Goal: Information Seeking & Learning: Learn about a topic

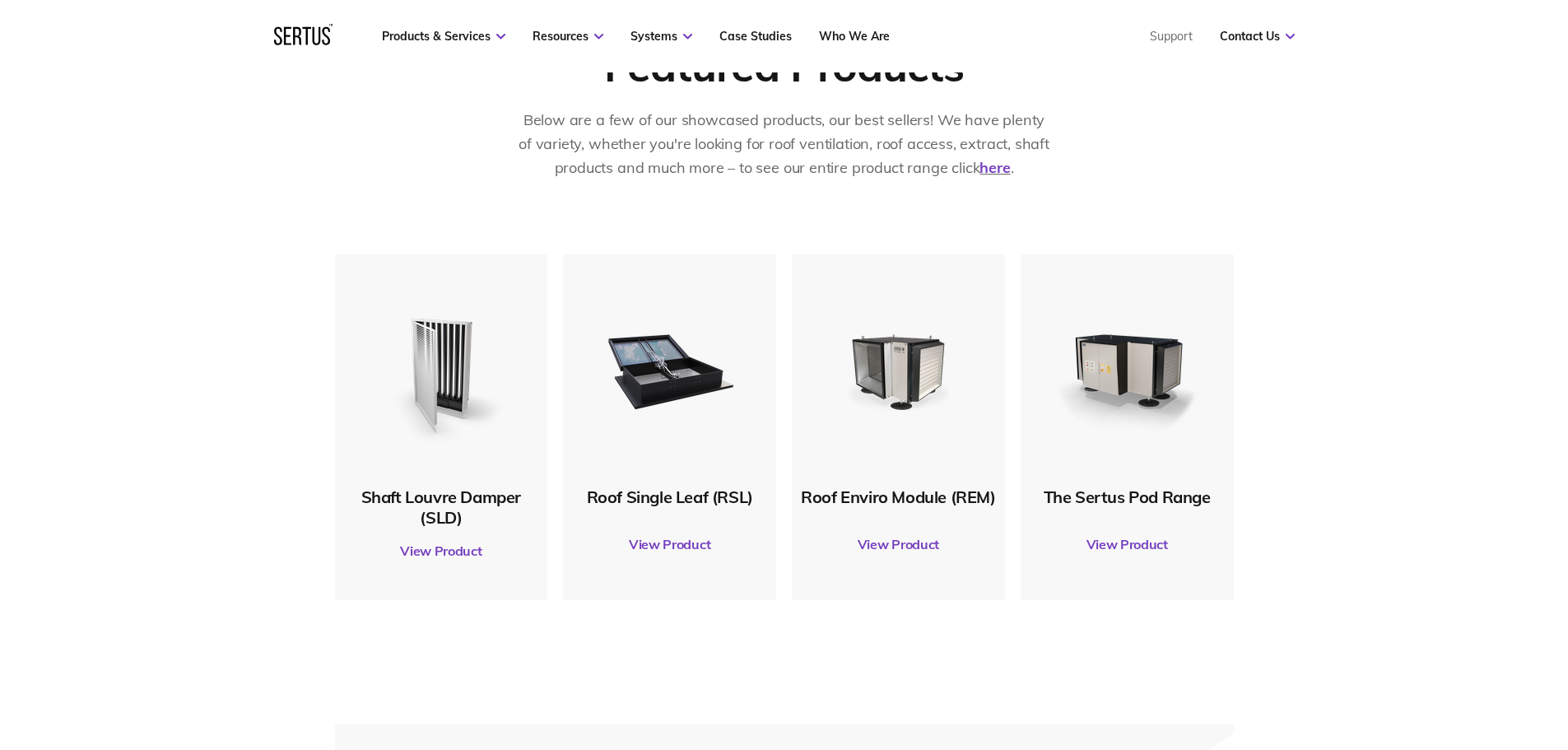
scroll to position [782, 0]
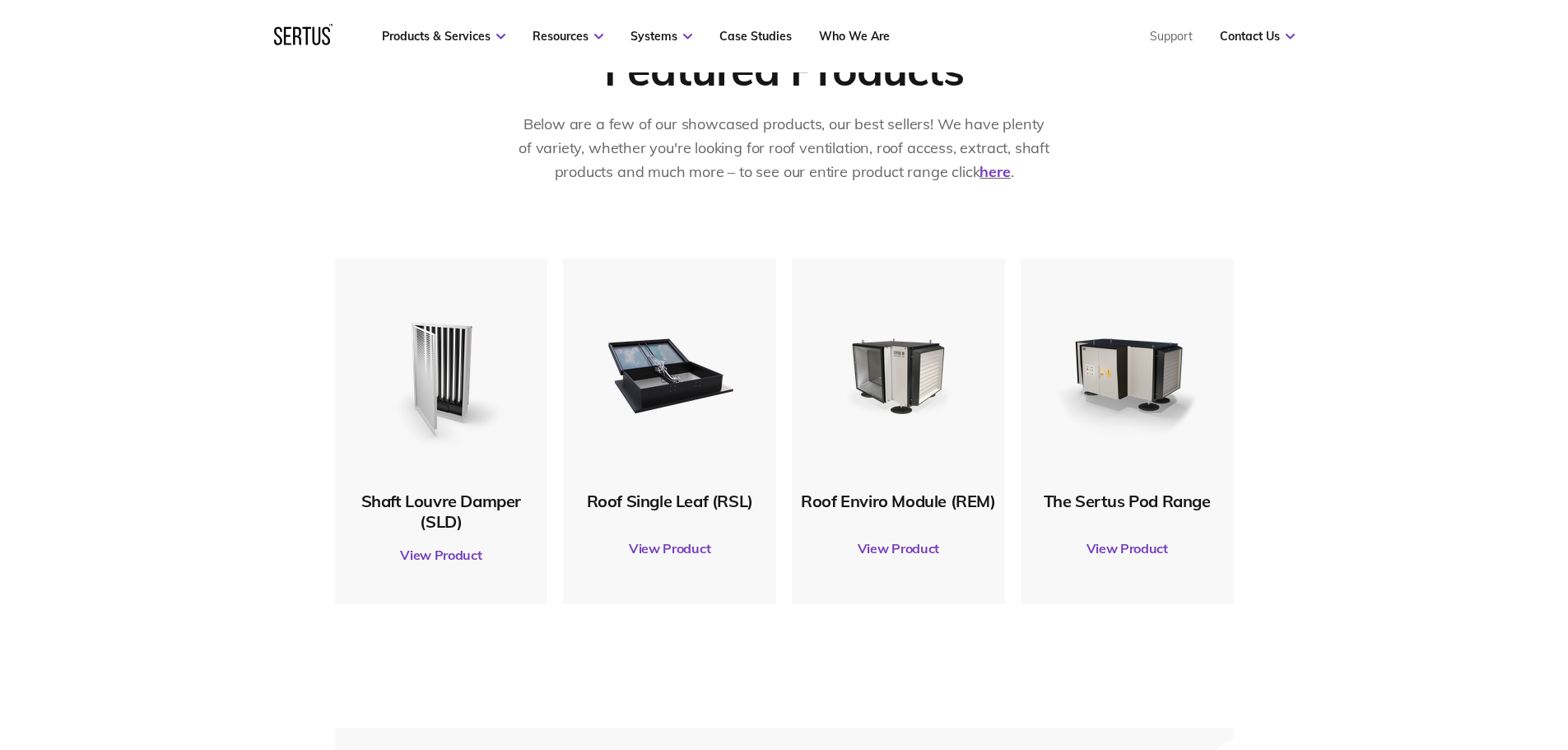
click at [457, 559] on link "View Product" at bounding box center [442, 555] width 197 height 46
click at [683, 359] on img at bounding box center [670, 374] width 159 height 159
click at [690, 493] on div "Roof Single Leaf (RSL)" at bounding box center [670, 500] width 197 height 21
click at [695, 550] on link "View Product" at bounding box center [670, 548] width 197 height 46
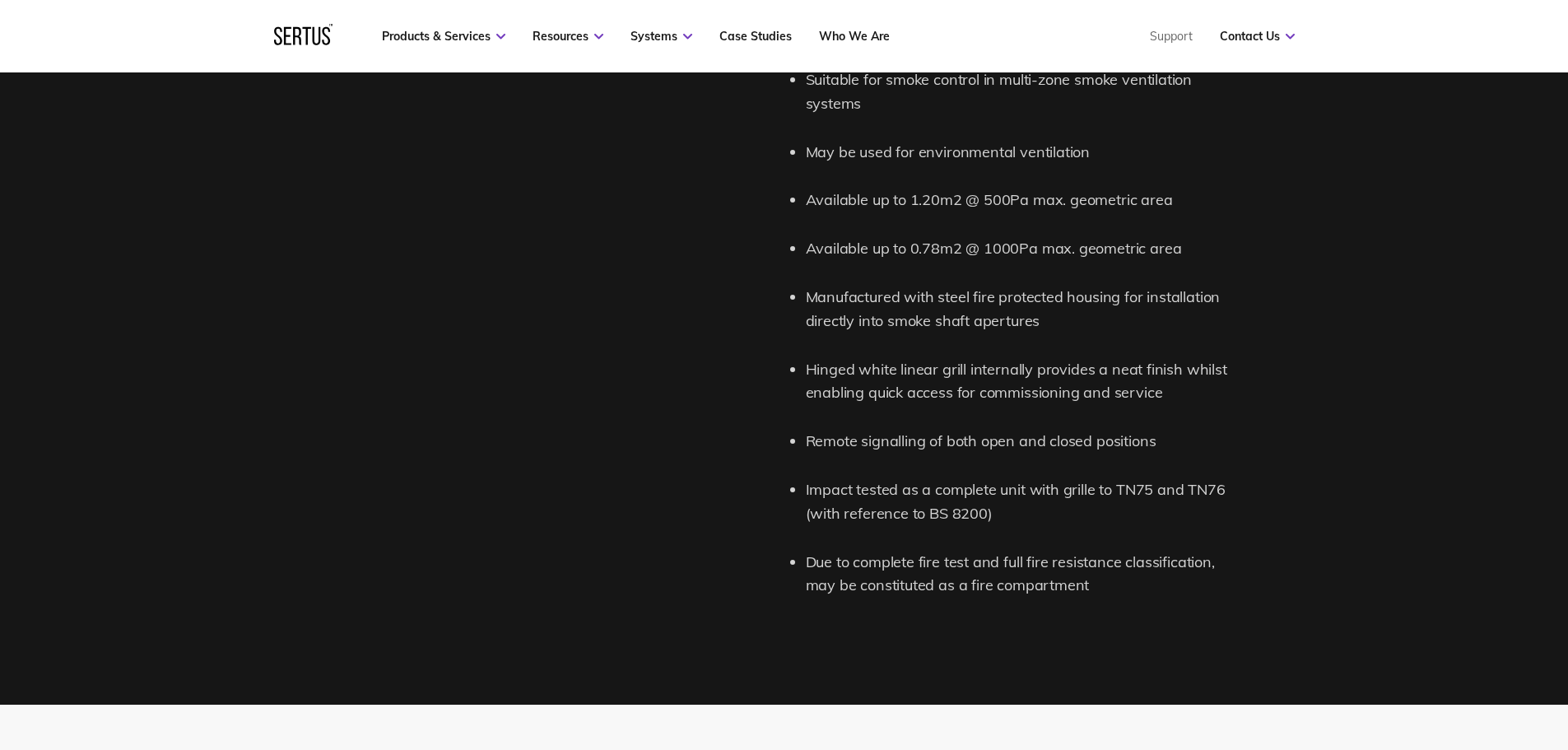
scroll to position [2017, 0]
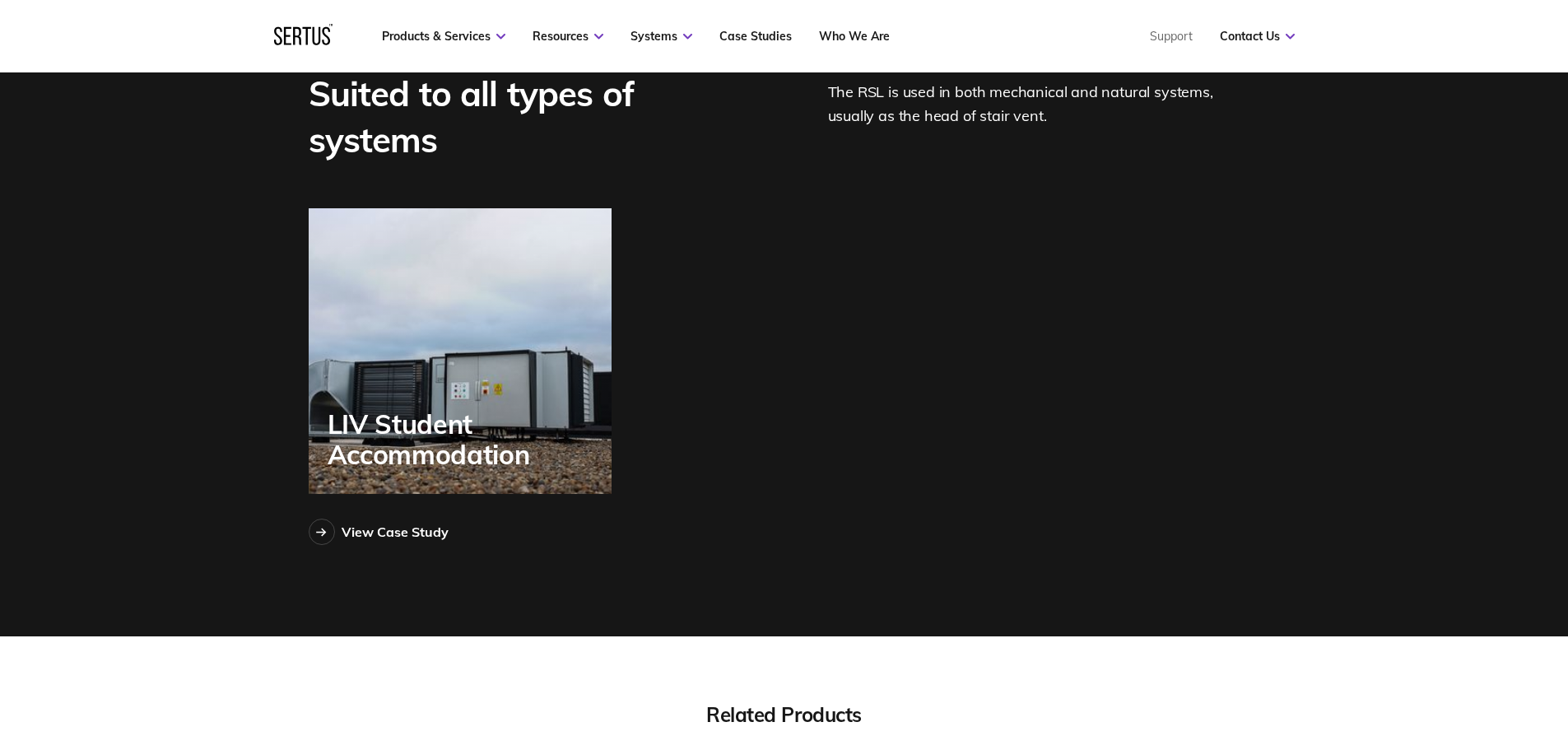
scroll to position [4631, 0]
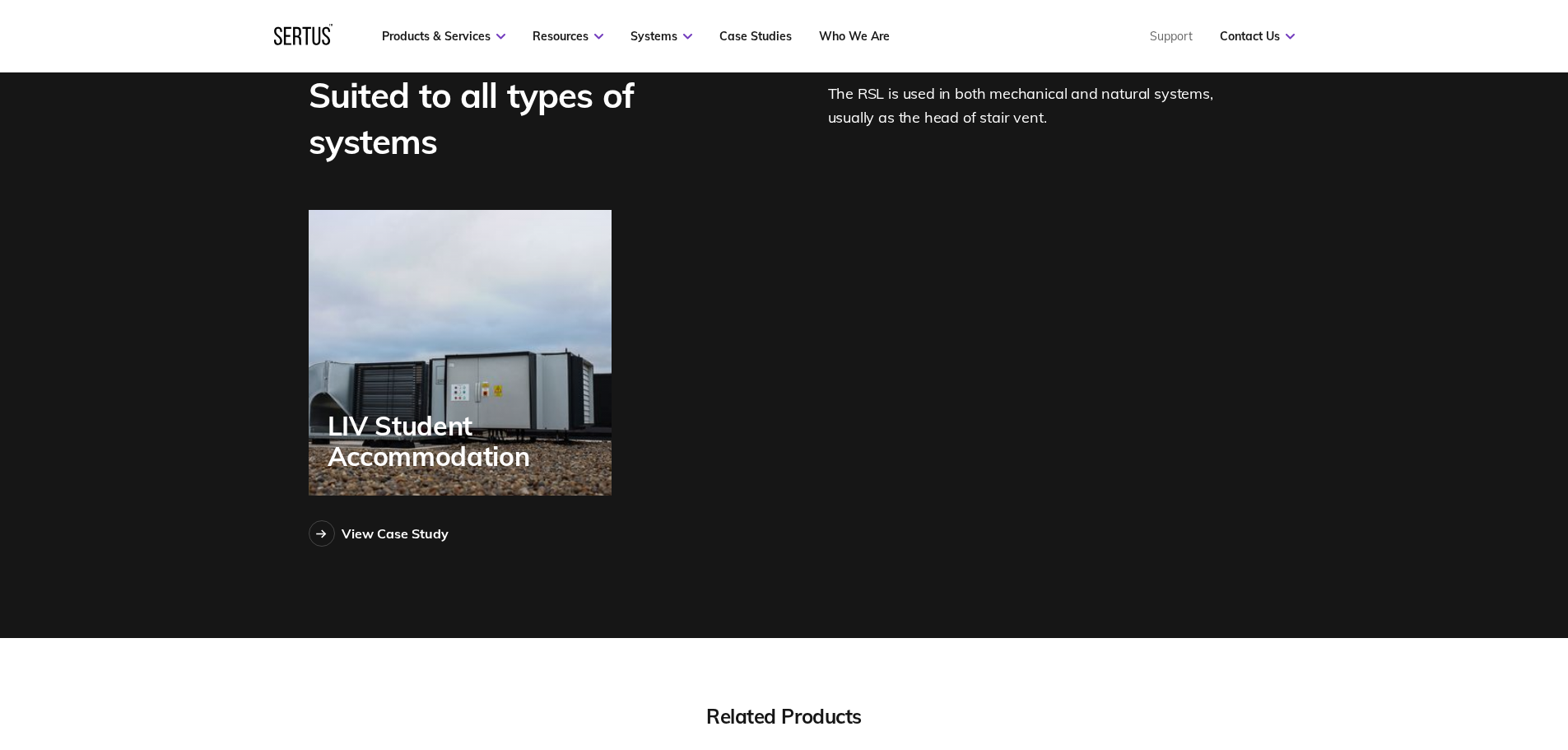
click at [518, 359] on div "LIV Student Accommodation" at bounding box center [460, 352] width 303 height 286
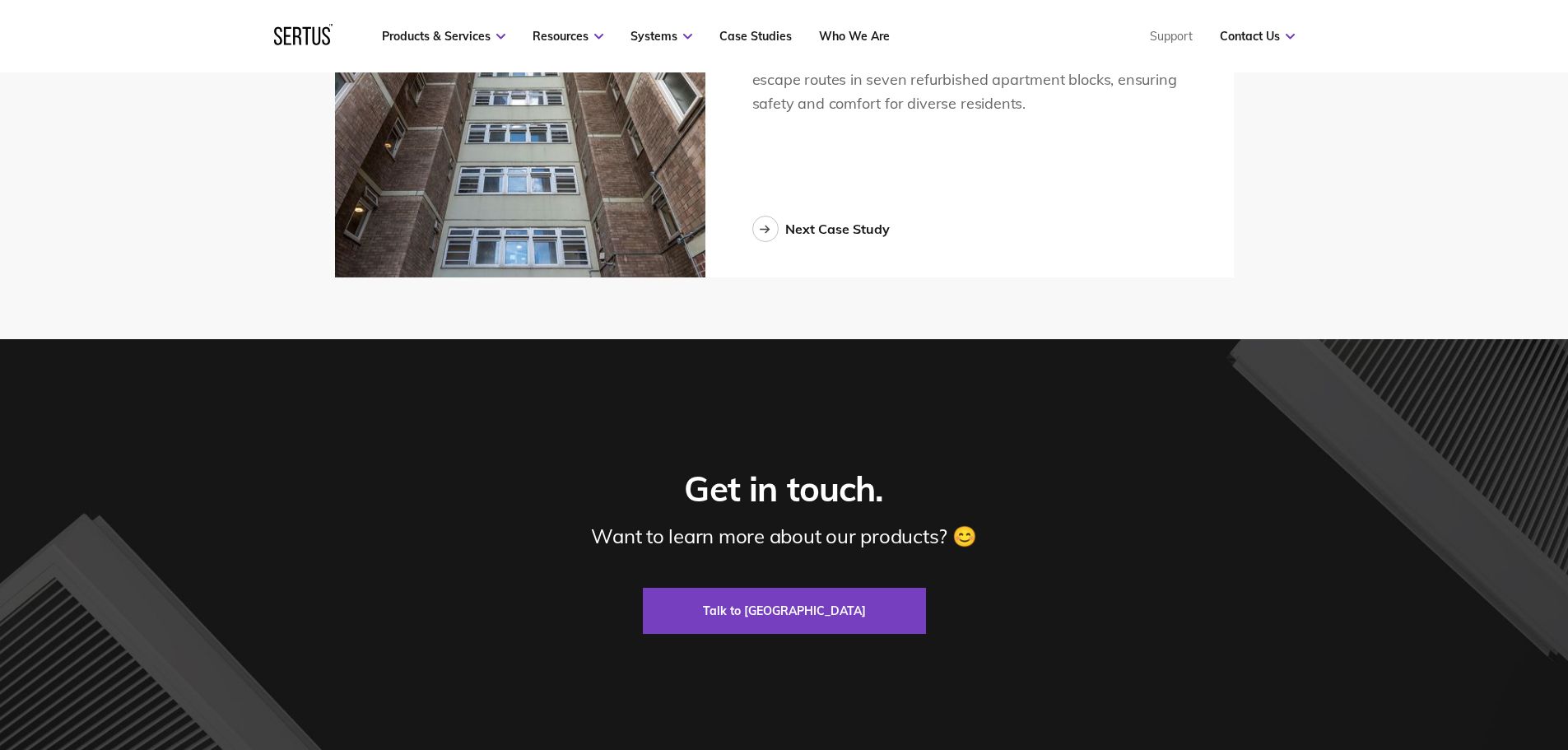
scroll to position [4775, 0]
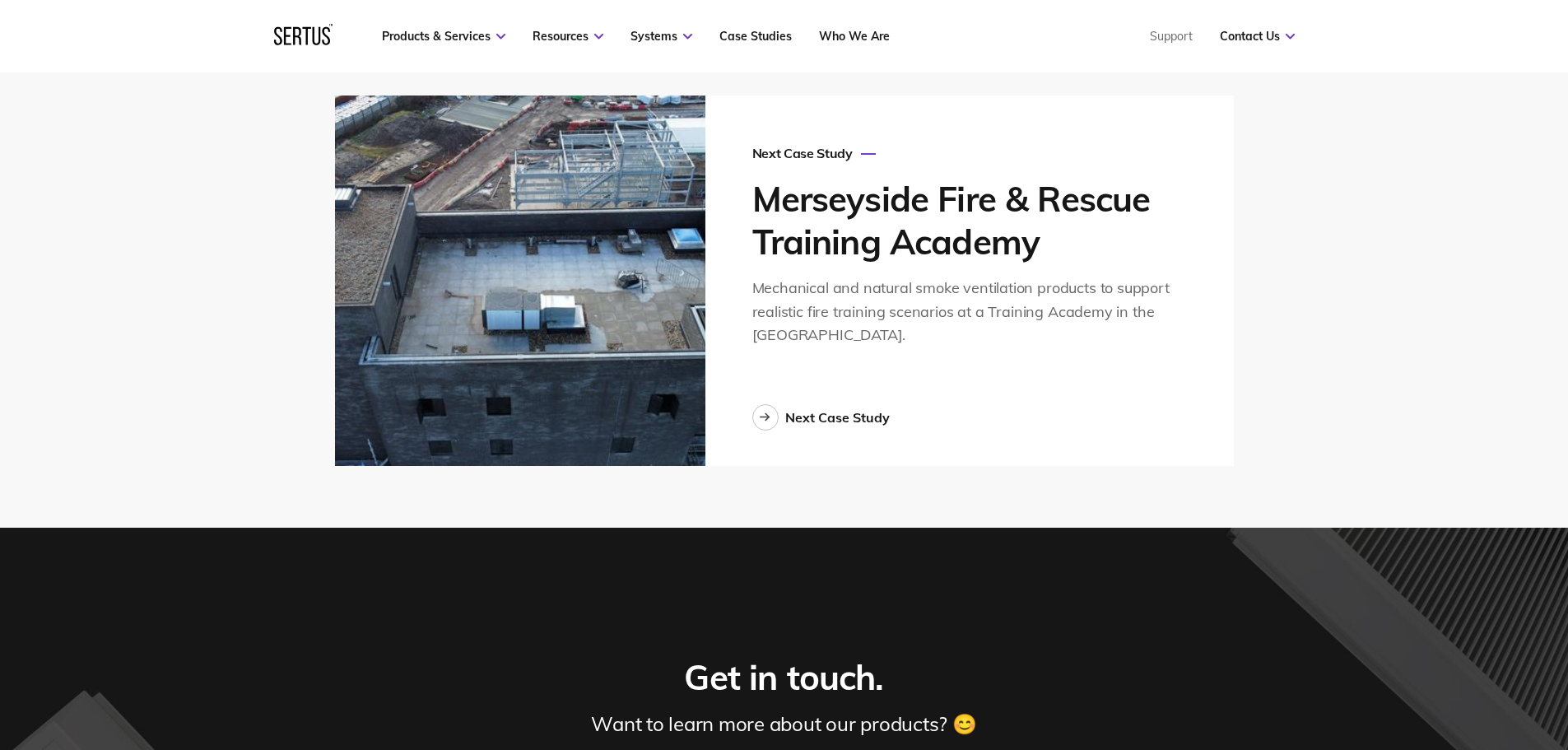
scroll to position [4363, 0]
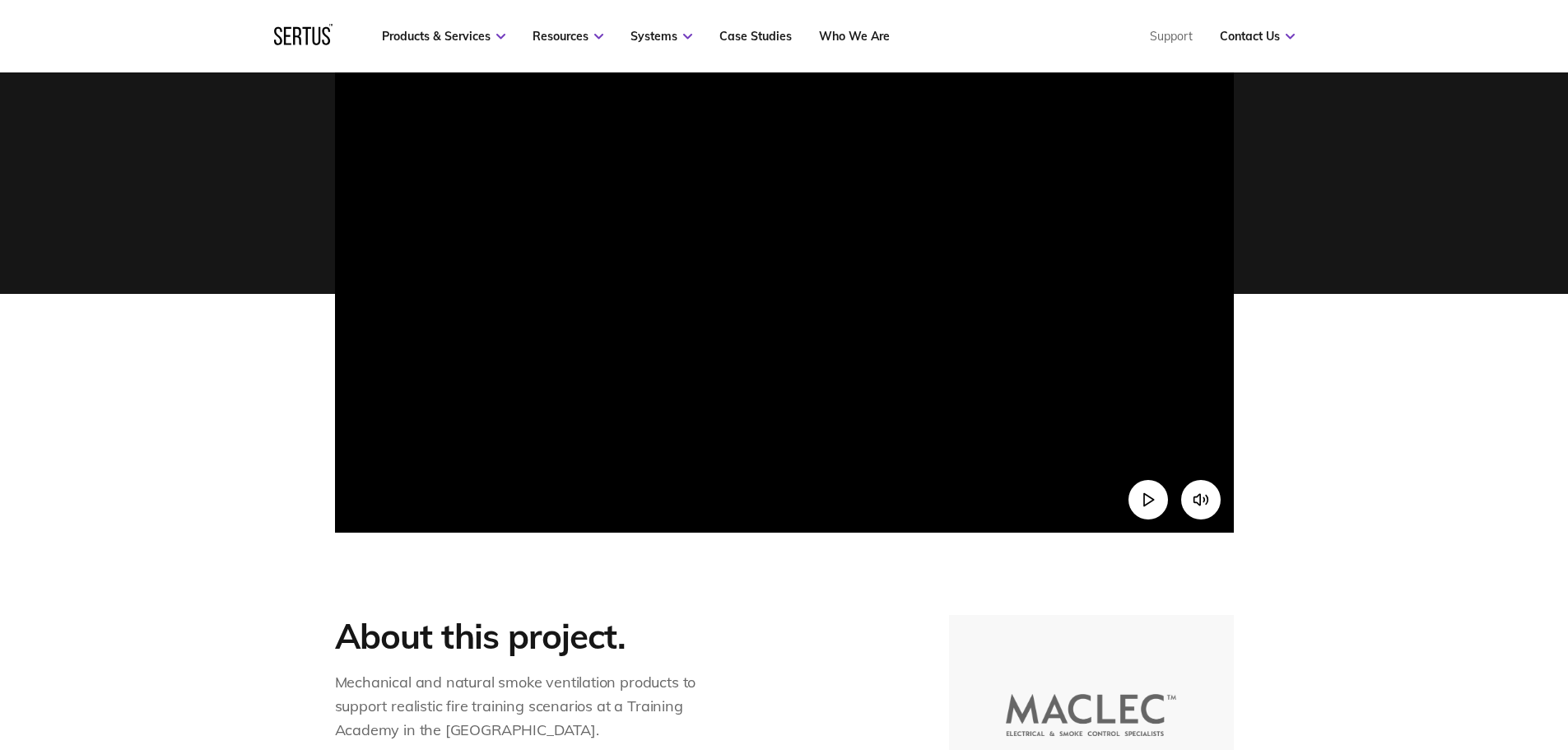
scroll to position [432, 0]
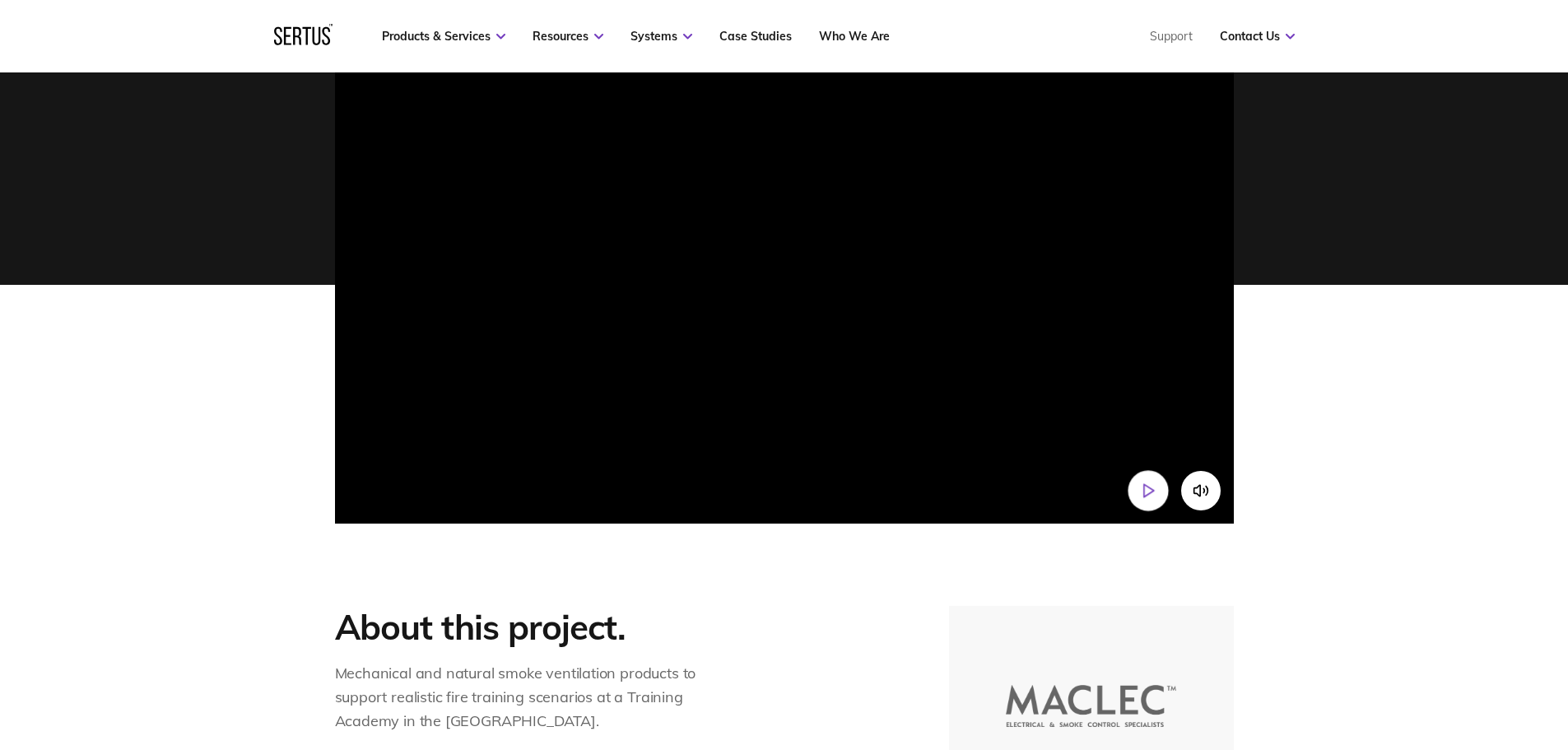
click at [1160, 495] on button "Play video" at bounding box center [1148, 490] width 40 height 40
click at [1157, 488] on button "Pause video" at bounding box center [1148, 490] width 40 height 40
click at [1198, 489] on icon "Mute video" at bounding box center [1200, 491] width 18 height 18
click at [1198, 493] on icon "Unmute video" at bounding box center [1200, 491] width 18 height 18
click at [1152, 489] on icon "Play video" at bounding box center [1148, 491] width 18 height 18
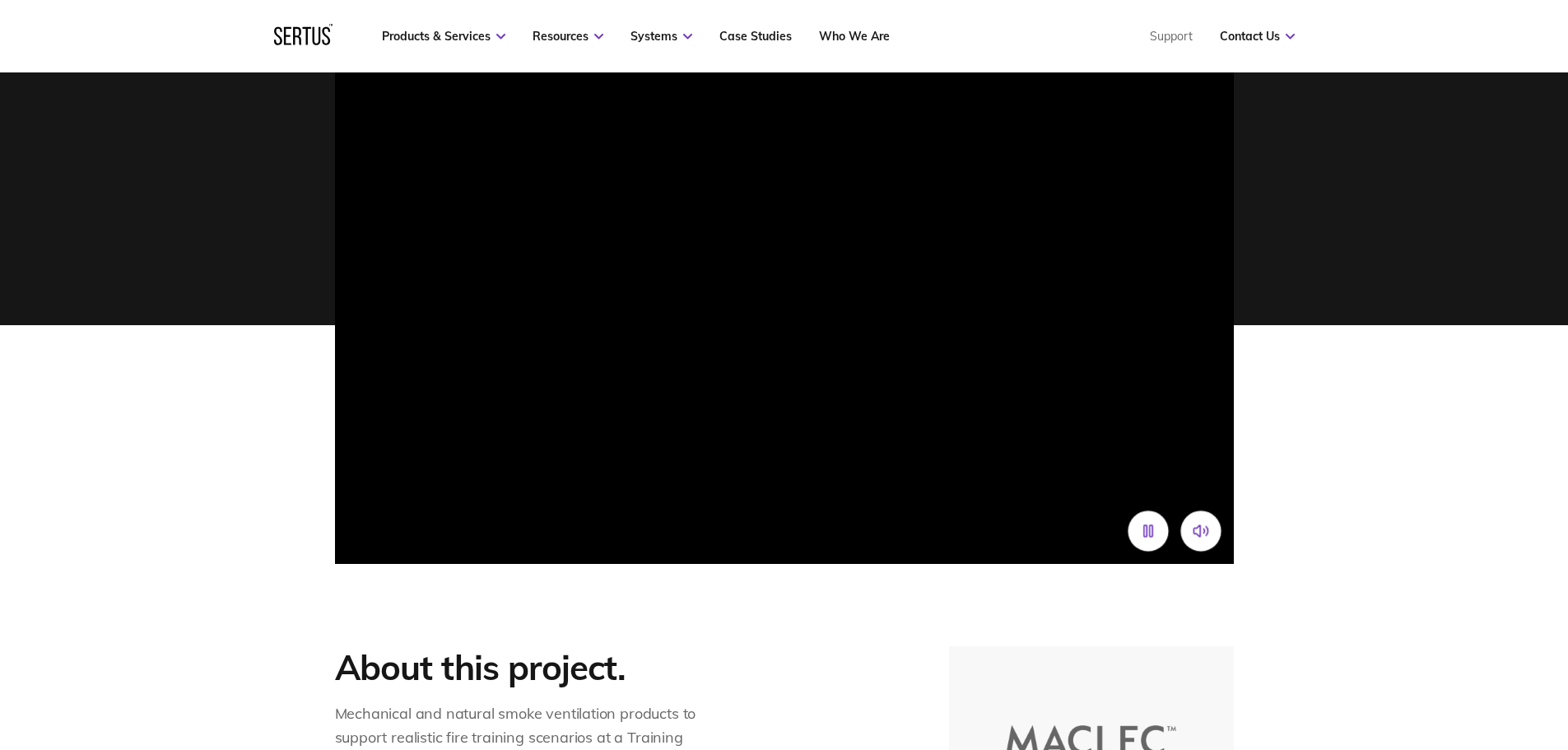
scroll to position [349, 0]
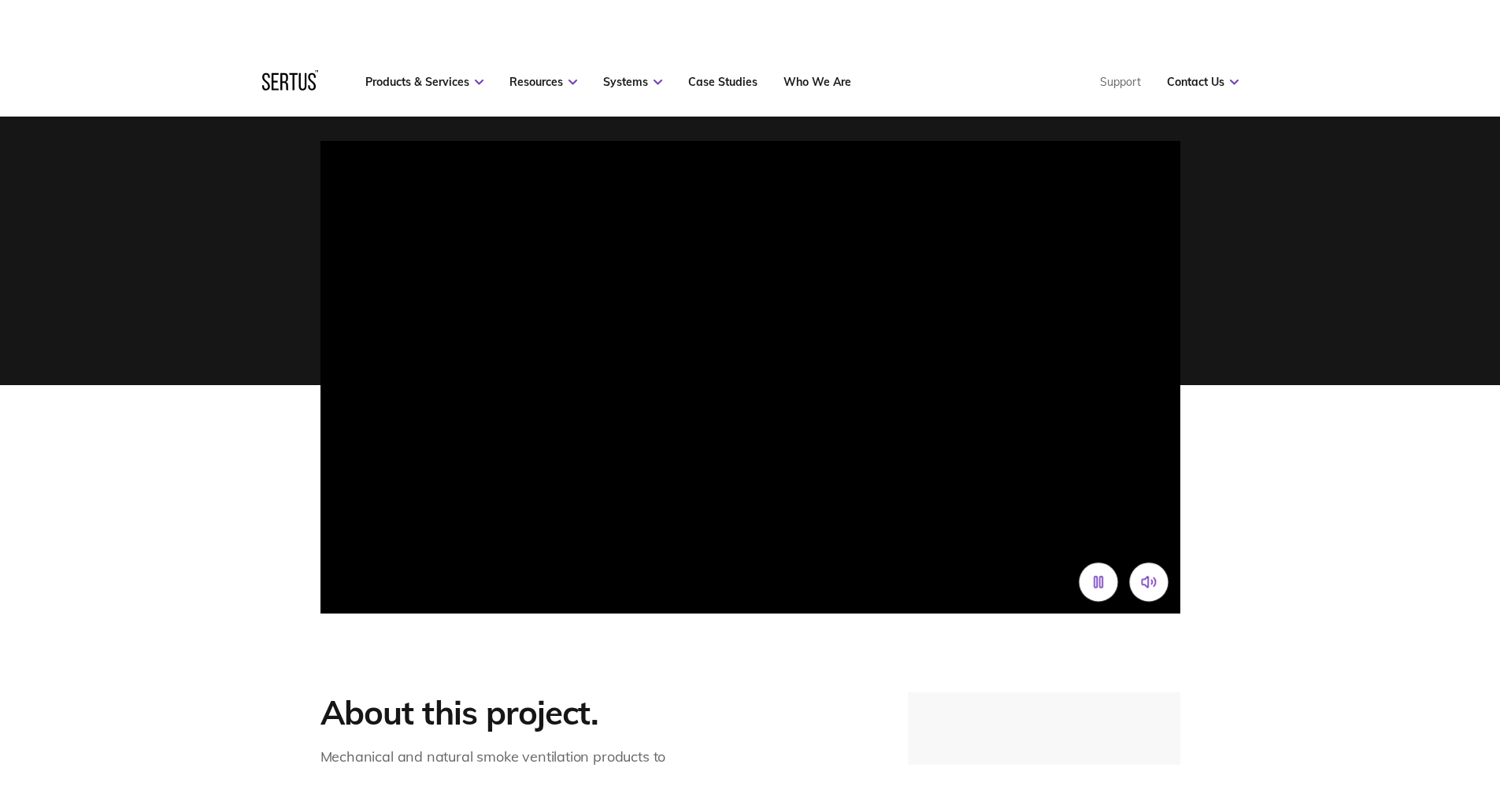
scroll to position [354, 0]
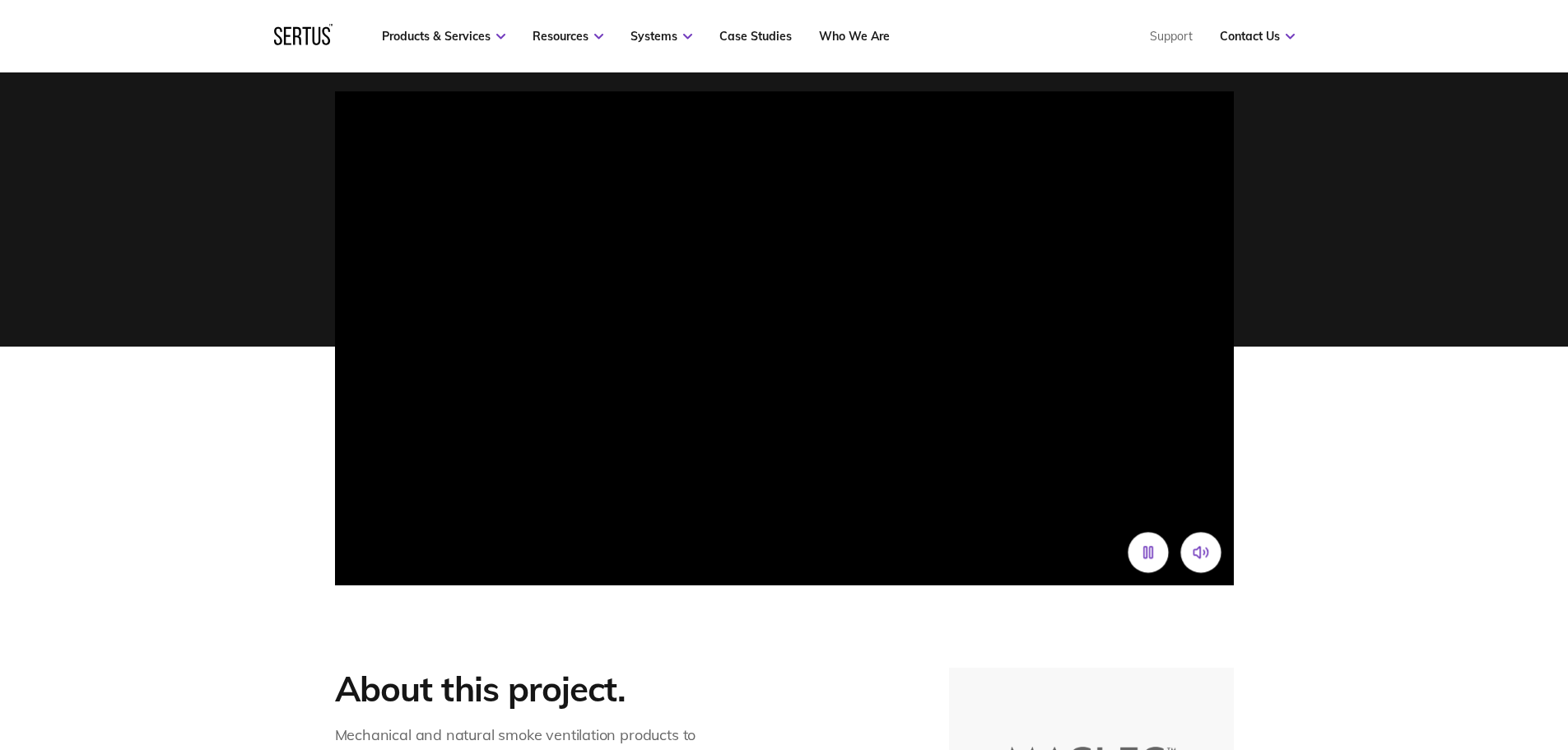
click at [1146, 551] on rect "Pause video" at bounding box center [1144, 552] width 3 height 12
